Goal: Information Seeking & Learning: Understand process/instructions

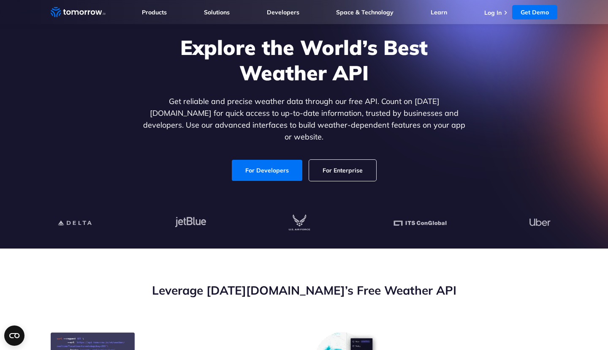
scroll to position [56, 0]
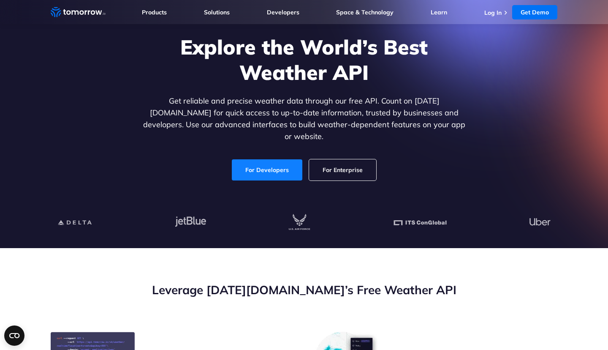
click at [266, 161] on link "For Developers" at bounding box center [267, 169] width 70 height 21
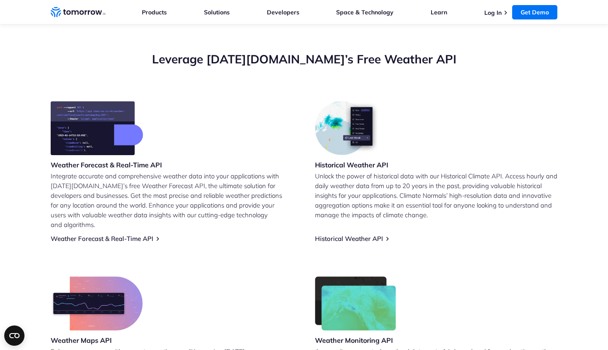
scroll to position [292, 0]
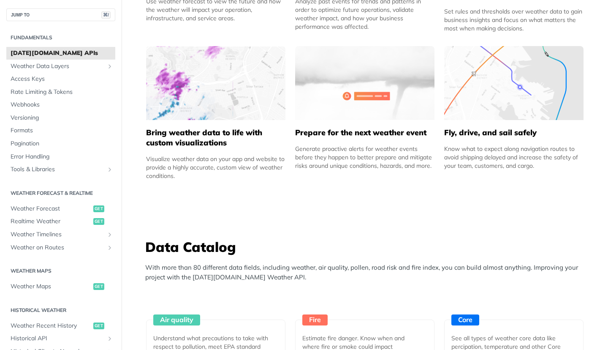
scroll to position [513, 0]
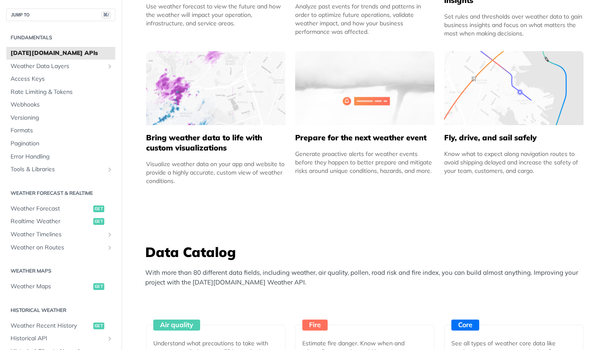
click at [198, 91] on img at bounding box center [215, 88] width 139 height 74
click at [198, 147] on h5 "Bring weather data to life with custom visualizations" at bounding box center [215, 143] width 139 height 20
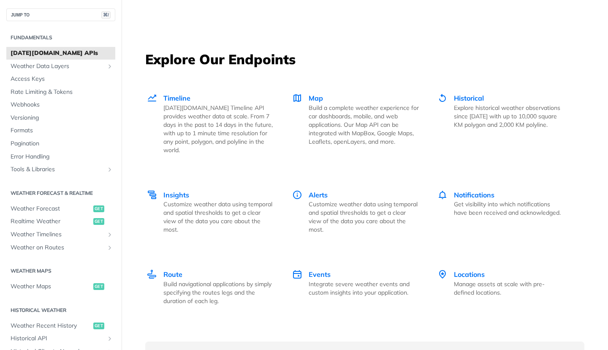
scroll to position [1127, 0]
click at [346, 104] on p "Build a complete weather experience for car dashboards, mobile, and web applica…" at bounding box center [364, 124] width 110 height 42
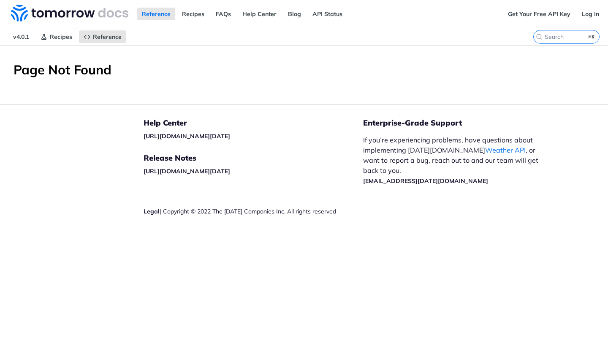
click at [230, 171] on link "https://docs.tomorrow.io/reference/release-notes#/" at bounding box center [187, 171] width 87 height 8
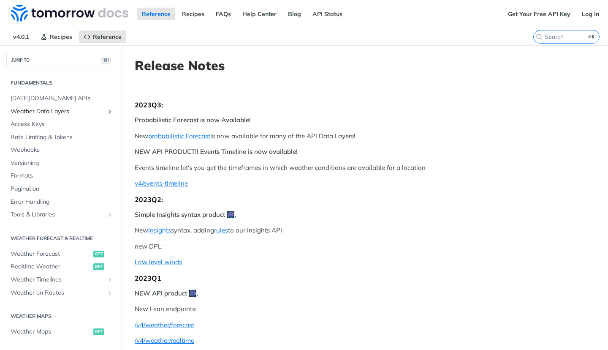
click at [42, 111] on span "Weather Data Layers" at bounding box center [58, 111] width 94 height 8
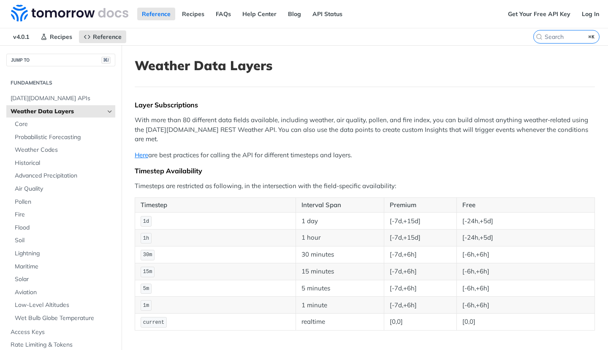
click at [42, 111] on span "Weather Data Layers" at bounding box center [58, 111] width 94 height 8
click at [106, 111] on icon "Hide subpages for Weather Data Layers" at bounding box center [109, 111] width 7 height 7
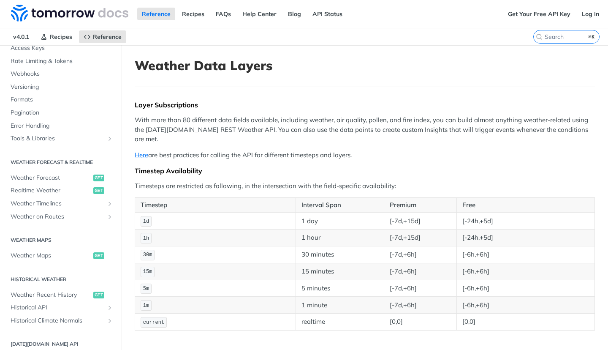
scroll to position [85, 0]
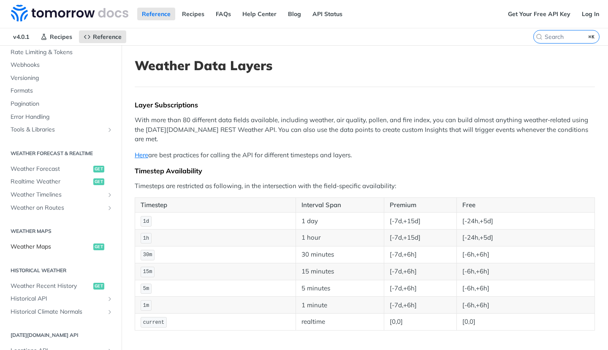
click at [41, 244] on span "Weather Maps" at bounding box center [51, 246] width 81 height 8
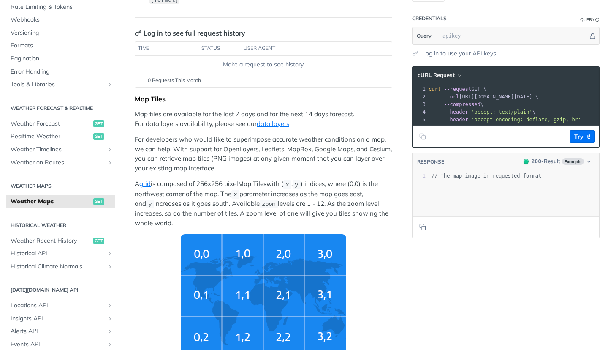
scroll to position [96, 0]
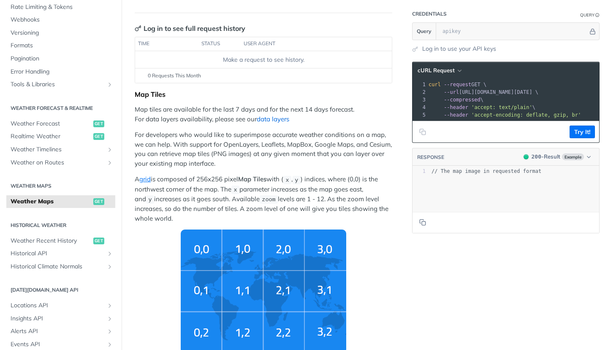
click at [280, 117] on link "data layers" at bounding box center [273, 119] width 33 height 8
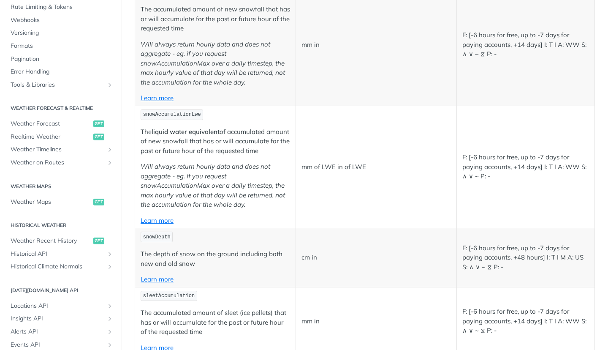
scroll to position [1563, 0]
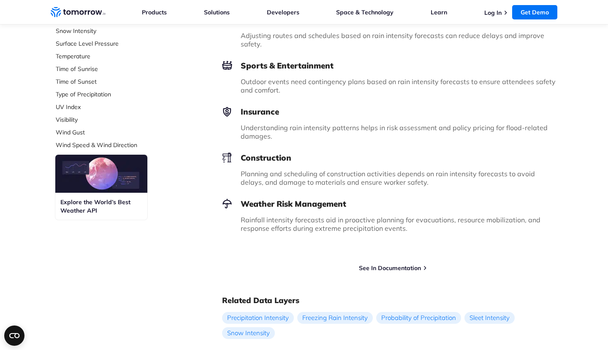
scroll to position [363, 0]
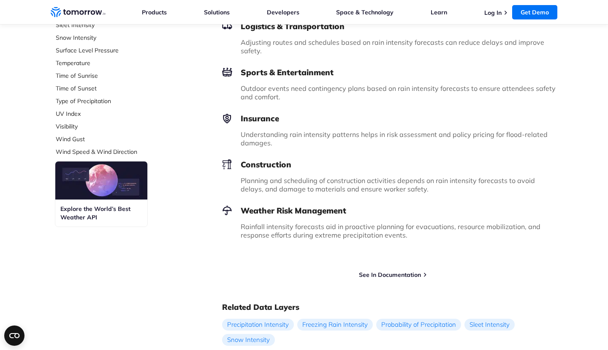
click at [107, 177] on img at bounding box center [101, 180] width 92 height 38
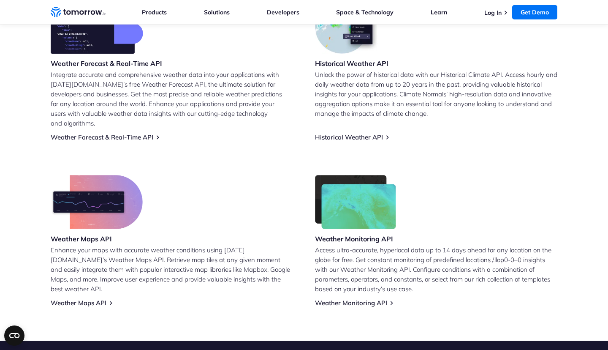
scroll to position [389, 0]
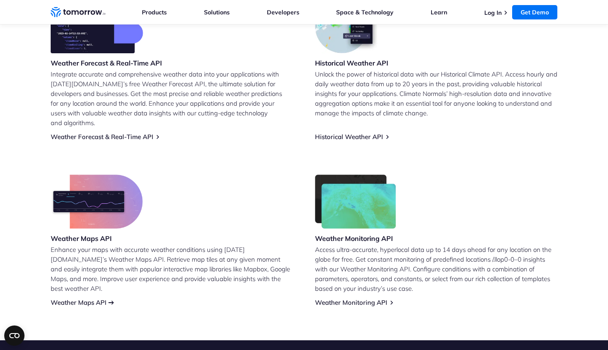
click at [75, 298] on link "Weather Maps API" at bounding box center [79, 302] width 56 height 8
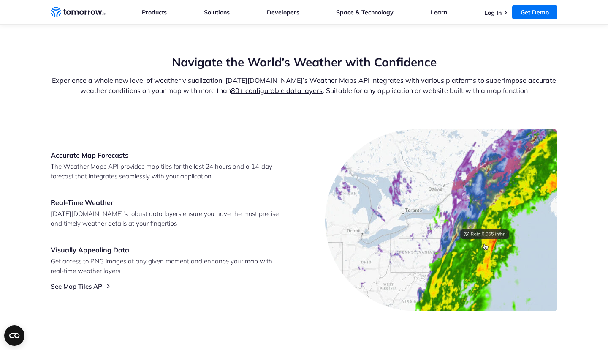
scroll to position [285, 0]
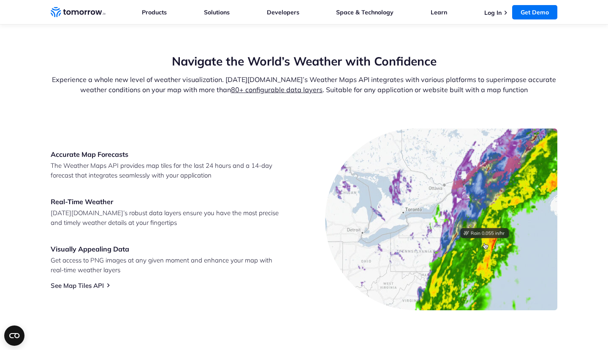
click at [464, 229] on img at bounding box center [441, 219] width 232 height 182
click at [488, 212] on img at bounding box center [441, 219] width 232 height 182
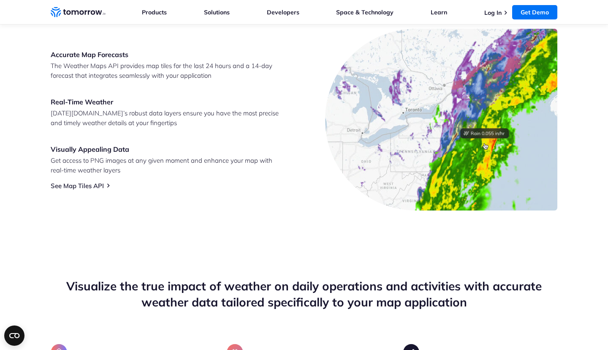
scroll to position [385, 0]
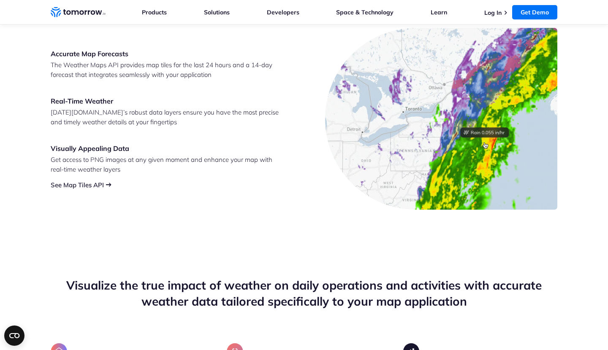
click at [73, 186] on link "See Map Tiles API" at bounding box center [77, 185] width 53 height 8
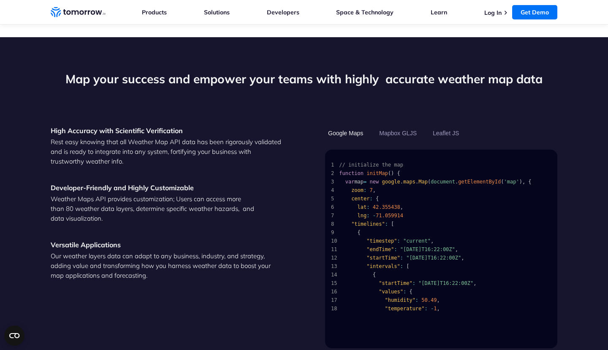
scroll to position [806, 0]
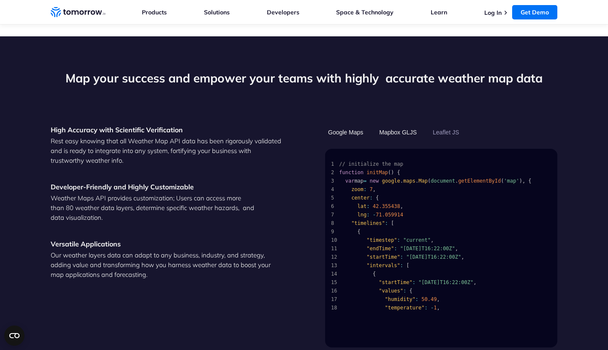
click at [398, 126] on button "Mapbox GLJS" at bounding box center [397, 132] width 43 height 14
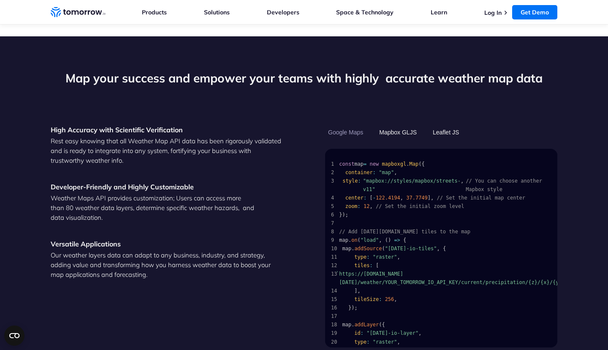
click at [452, 125] on button "Leaflet JS" at bounding box center [446, 132] width 32 height 14
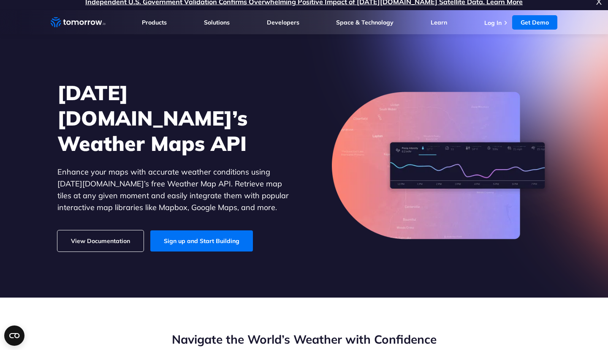
scroll to position [0, 0]
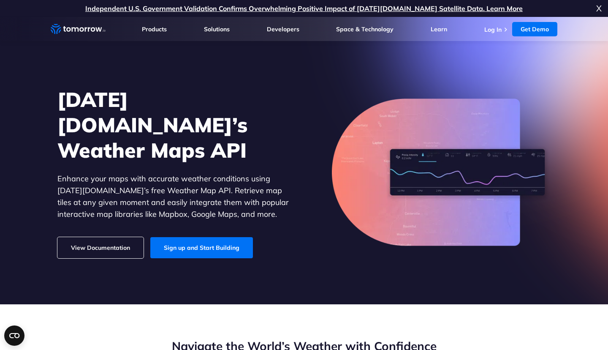
click at [600, 10] on span "X" at bounding box center [598, 8] width 5 height 17
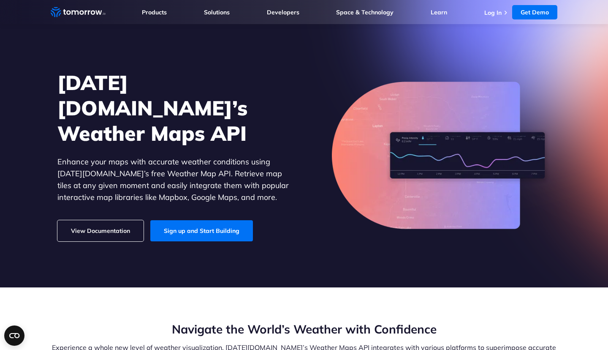
click at [118, 220] on link "View Documentation" at bounding box center [100, 230] width 86 height 21
click at [176, 116] on h1 "Tomorrow.io’s Weather Maps API" at bounding box center [173, 108] width 232 height 76
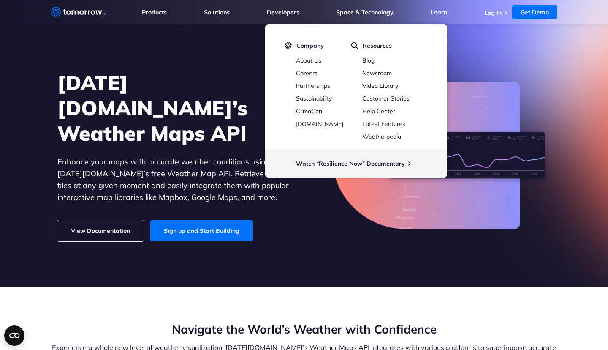
click at [379, 110] on link "Help Center" at bounding box center [378, 111] width 33 height 8
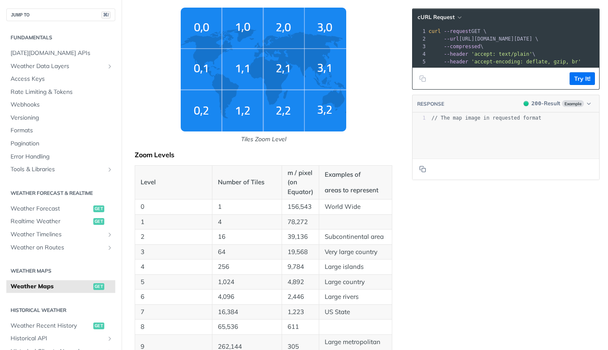
scroll to position [319, 0]
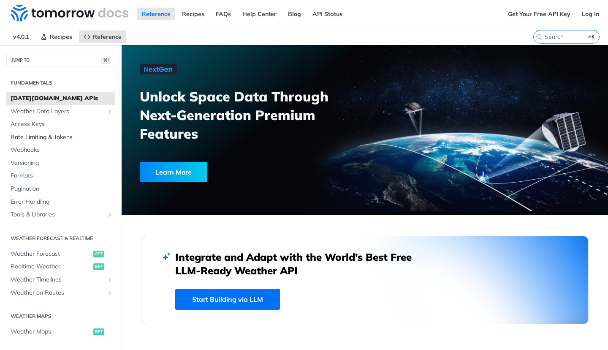
click at [29, 138] on span "Rate Limiting & Tokens" at bounding box center [62, 137] width 103 height 8
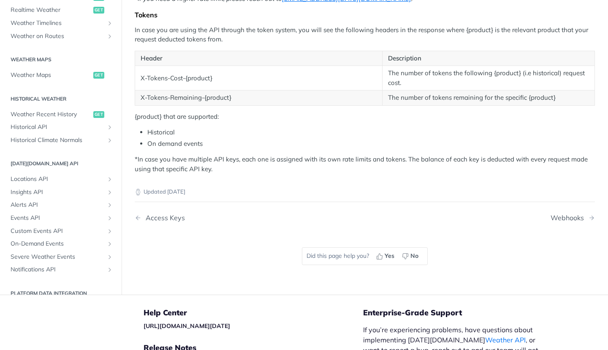
scroll to position [155, 0]
click at [46, 74] on span "Weather Maps" at bounding box center [51, 75] width 81 height 8
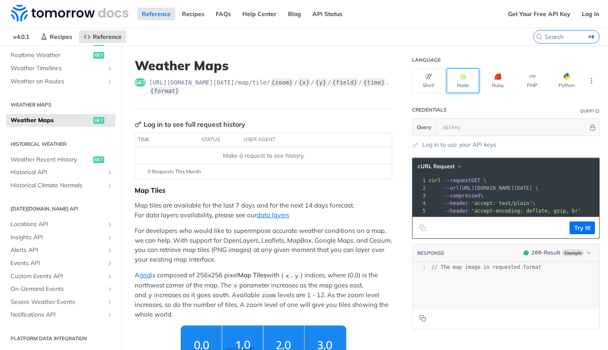
click at [461, 81] on button "Node" at bounding box center [463, 80] width 33 height 24
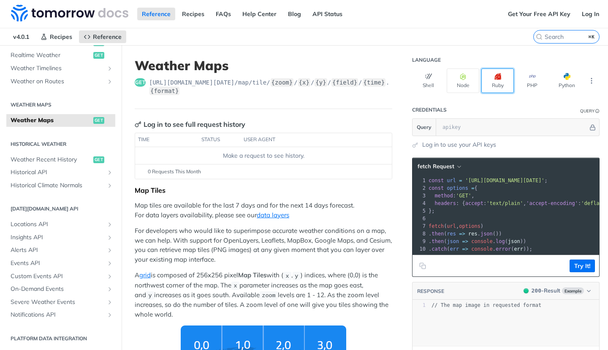
click at [499, 76] on icon "button" at bounding box center [497, 76] width 7 height 7
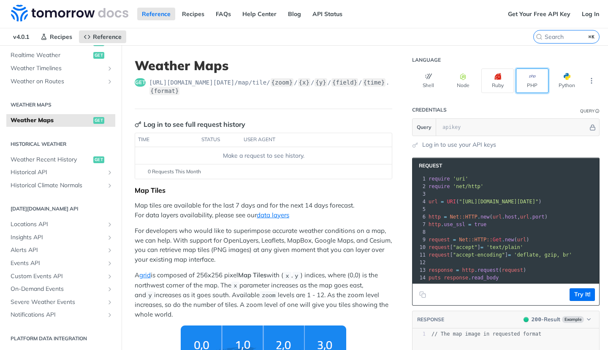
click at [534, 81] on button "PHP" at bounding box center [532, 80] width 33 height 24
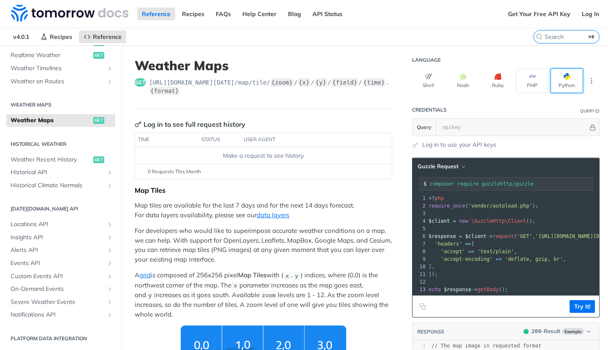
click at [566, 81] on button "Python" at bounding box center [566, 80] width 33 height 24
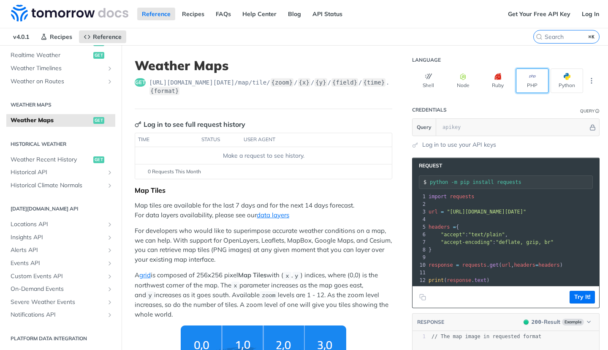
click at [545, 79] on button "PHP" at bounding box center [532, 80] width 33 height 24
type input "composer require guzzlehttp/guzzle"
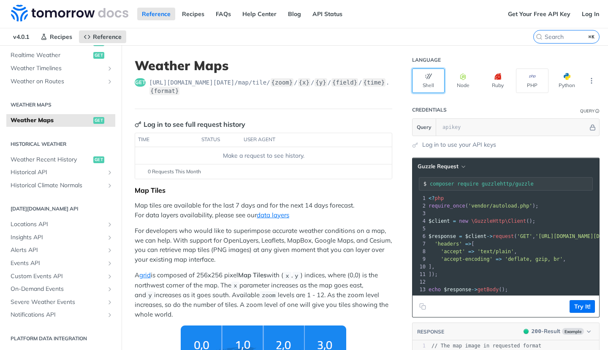
click at [444, 76] on button "Shell" at bounding box center [428, 80] width 33 height 24
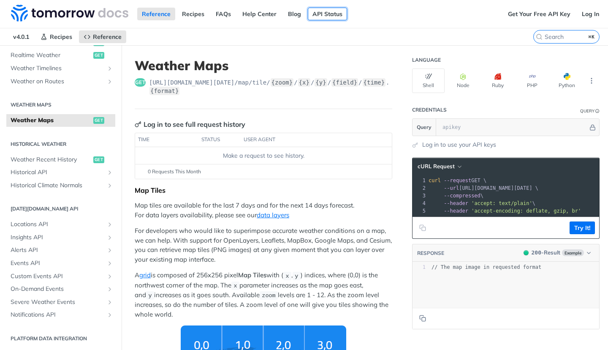
click at [319, 12] on link "API Status" at bounding box center [327, 14] width 39 height 13
click at [191, 14] on link "Recipes" at bounding box center [193, 14] width 32 height 13
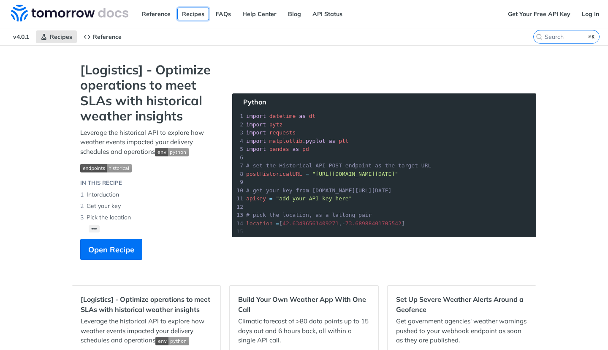
click at [191, 14] on link "Recipes" at bounding box center [193, 14] width 32 height 13
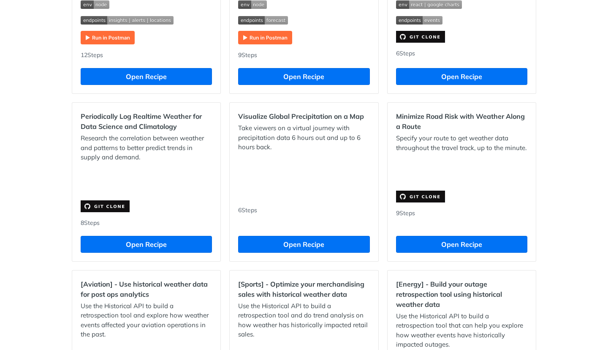
scroll to position [518, 0]
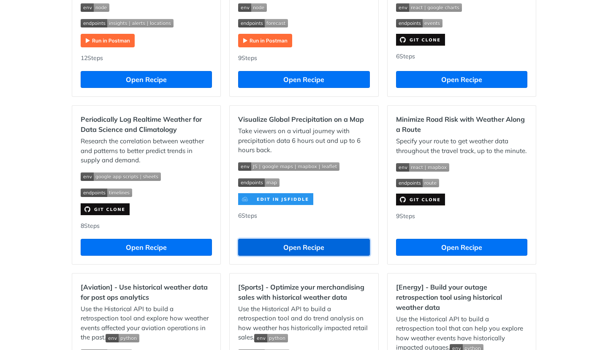
click at [299, 244] on button "Open Recipe" at bounding box center [303, 246] width 131 height 17
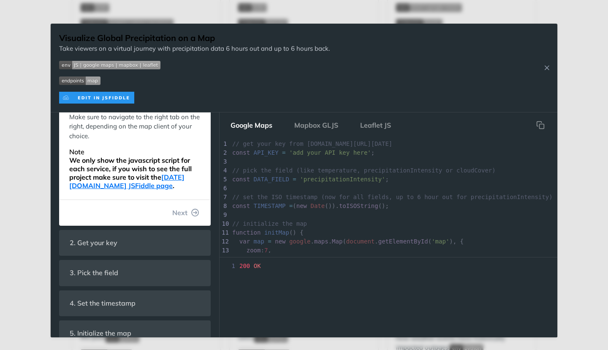
scroll to position [108, 0]
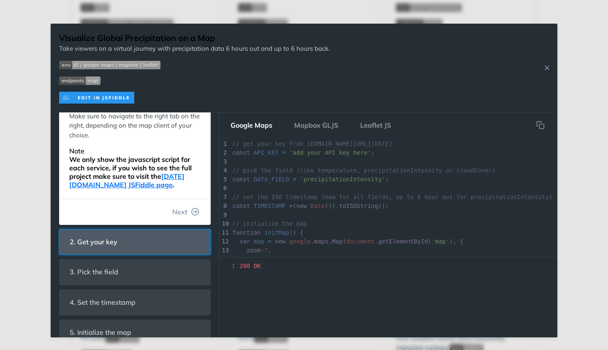
click at [168, 241] on header "2. Get your key" at bounding box center [135, 241] width 151 height 25
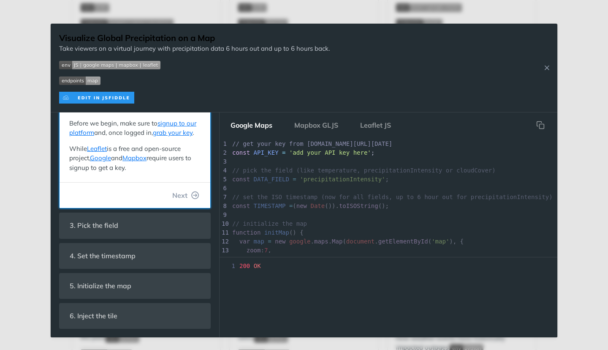
scroll to position [68, 0]
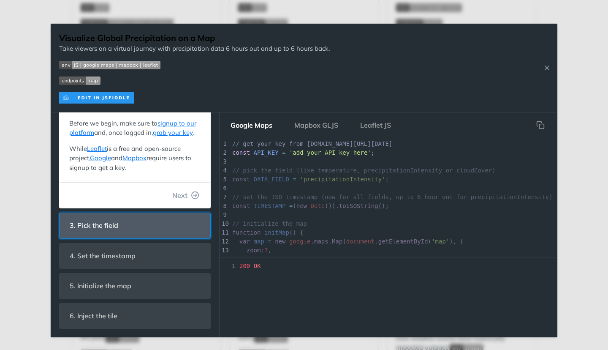
click at [166, 219] on header "3. Pick the field" at bounding box center [135, 225] width 151 height 25
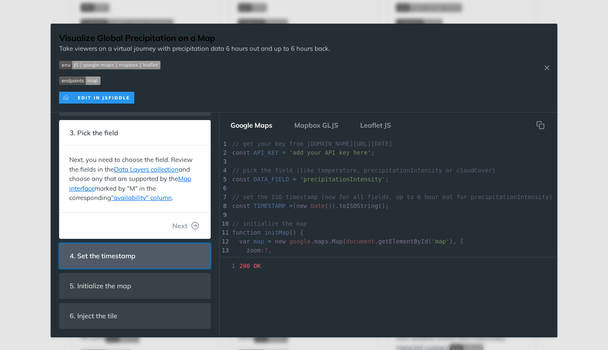
click at [154, 251] on header "4. Set the timestamp" at bounding box center [135, 255] width 151 height 25
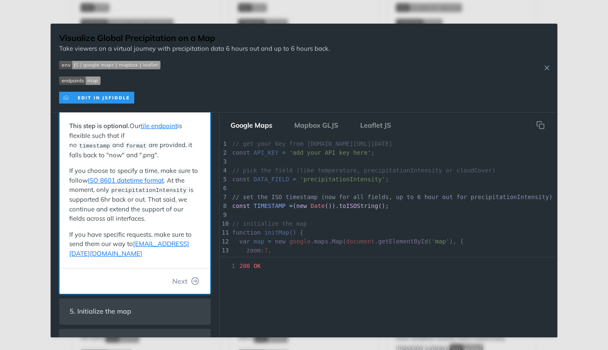
scroll to position [140, 0]
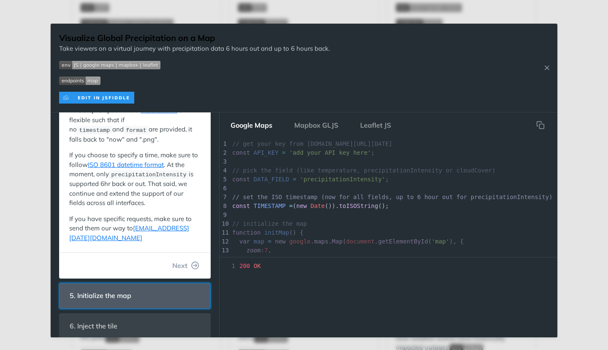
click at [154, 285] on header "5. Initialize the map" at bounding box center [135, 295] width 151 height 25
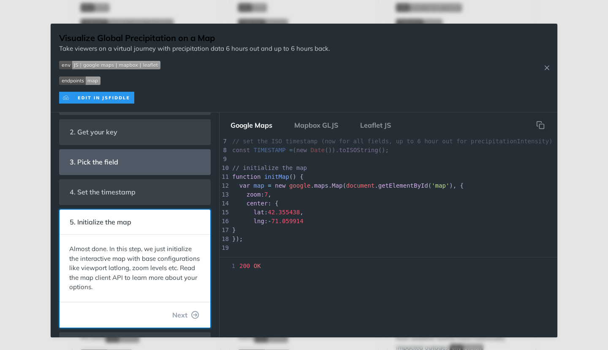
scroll to position [0, 0]
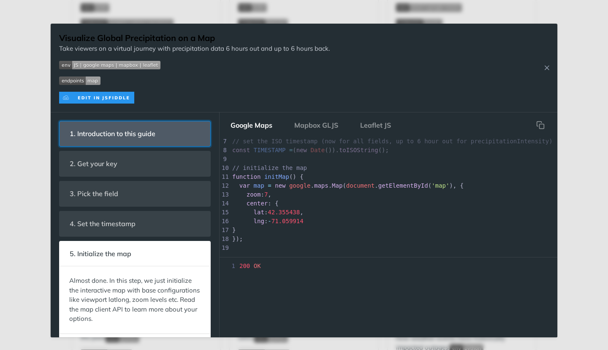
click at [157, 126] on span "1. Introduction to this guide" at bounding box center [113, 133] width 98 height 16
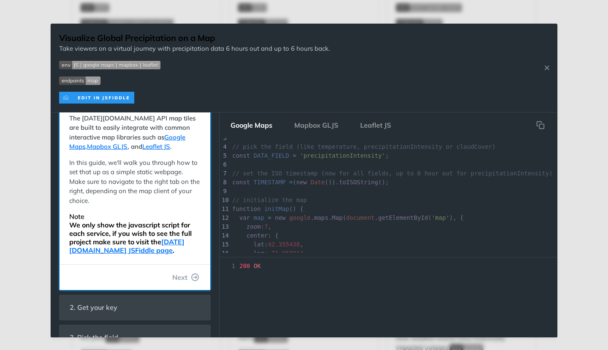
scroll to position [43, 0]
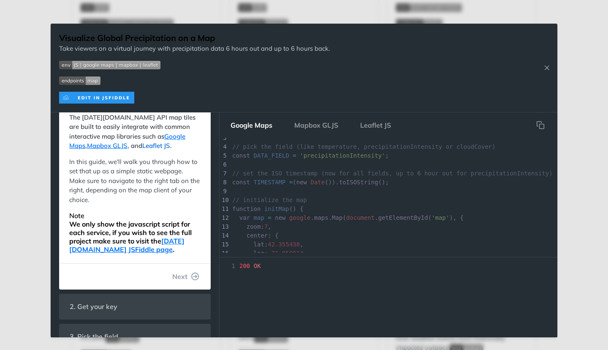
click at [142, 147] on link "Leaflet JS" at bounding box center [156, 145] width 28 height 8
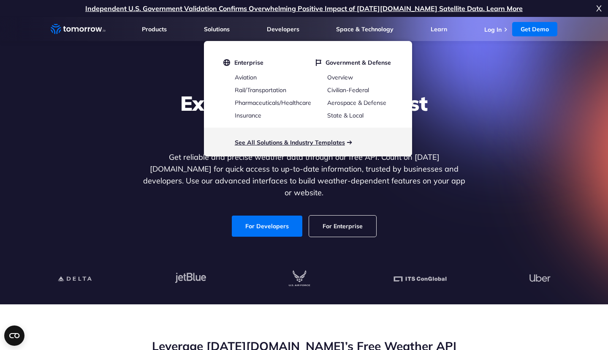
click at [272, 143] on link "See All Solutions & Industry Templates" at bounding box center [290, 142] width 110 height 8
